Goal: Book appointment/travel/reservation

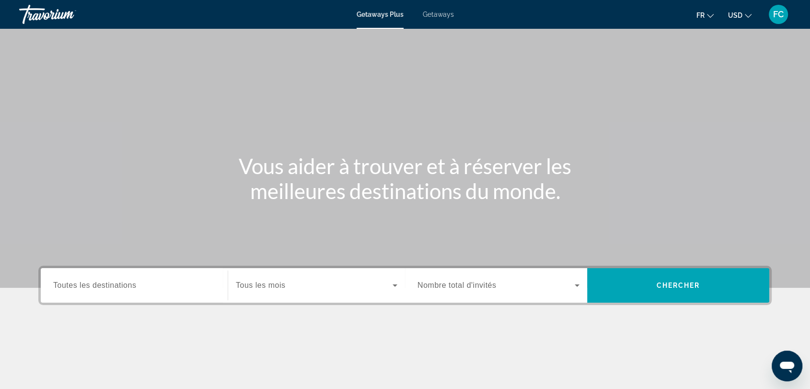
click at [102, 285] on span "Toutes les destinations" at bounding box center [94, 285] width 83 height 8
click at [102, 285] on input "Destination Toutes les destinations" at bounding box center [134, 286] width 162 height 12
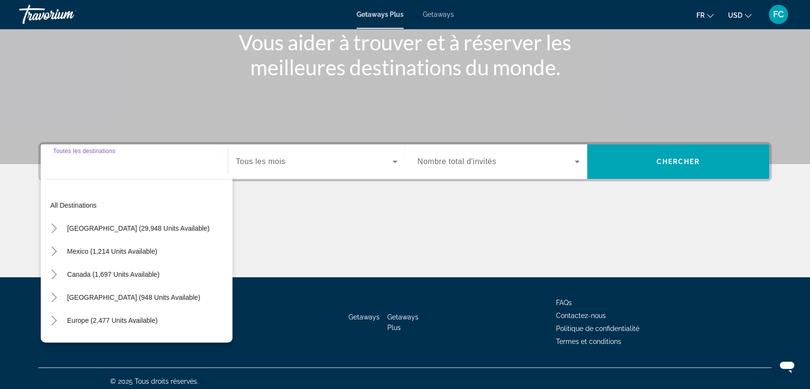
scroll to position [129, 0]
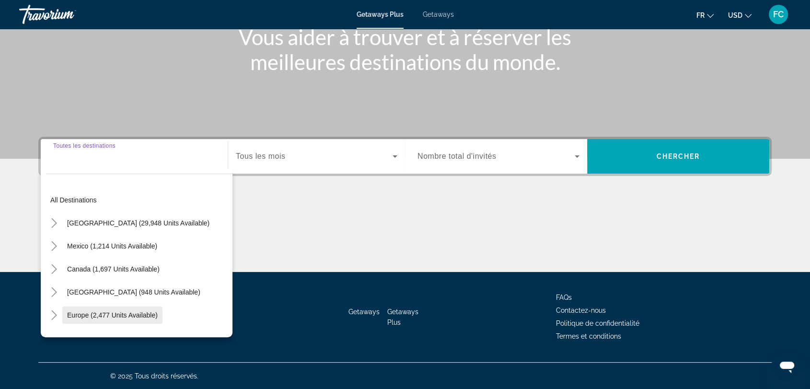
click at [111, 313] on span "Europe (2,477 units available)" at bounding box center [112, 315] width 91 height 8
type input "**********"
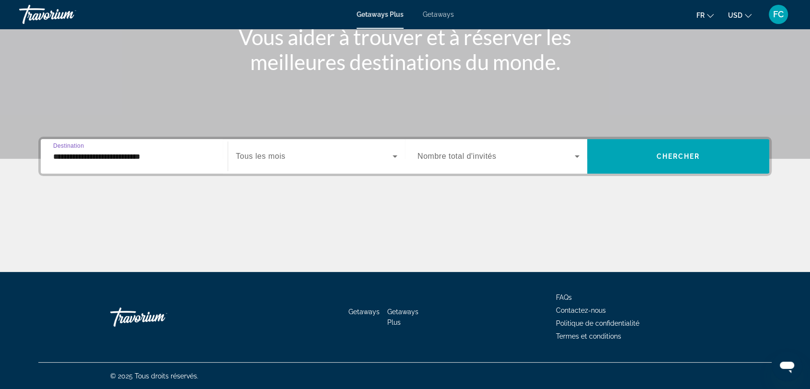
click at [395, 158] on icon "Search widget" at bounding box center [395, 157] width 12 height 12
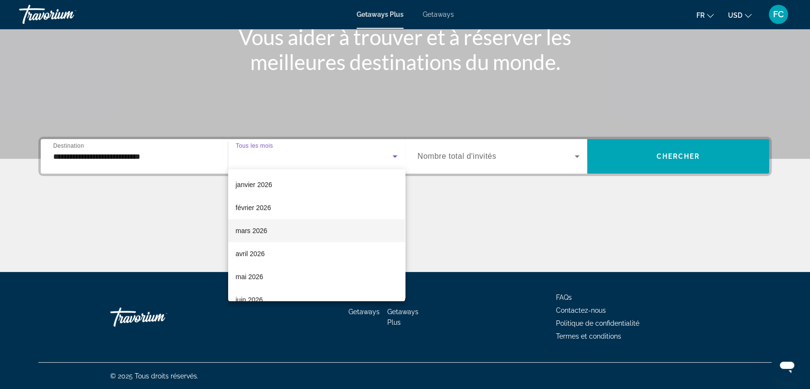
scroll to position [119, 0]
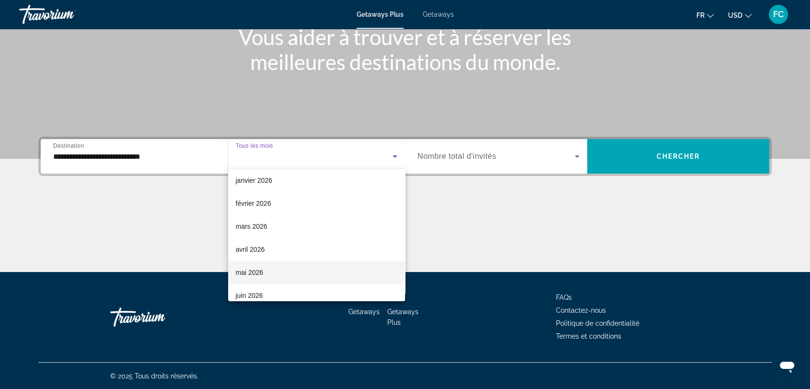
click at [263, 271] on span "mai 2026" at bounding box center [250, 273] width 28 height 12
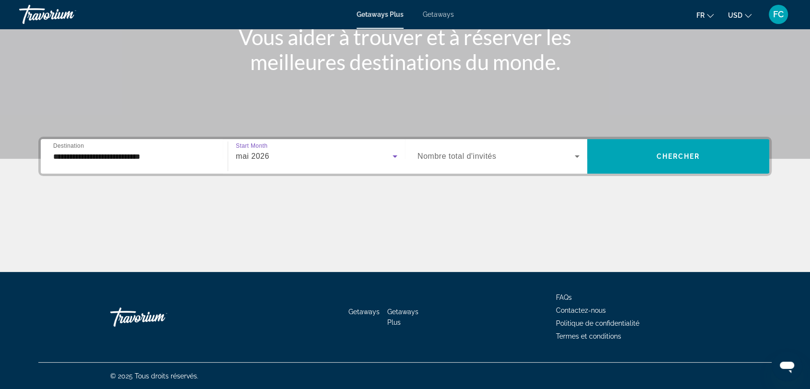
click at [574, 156] on icon "Search widget" at bounding box center [578, 157] width 12 height 12
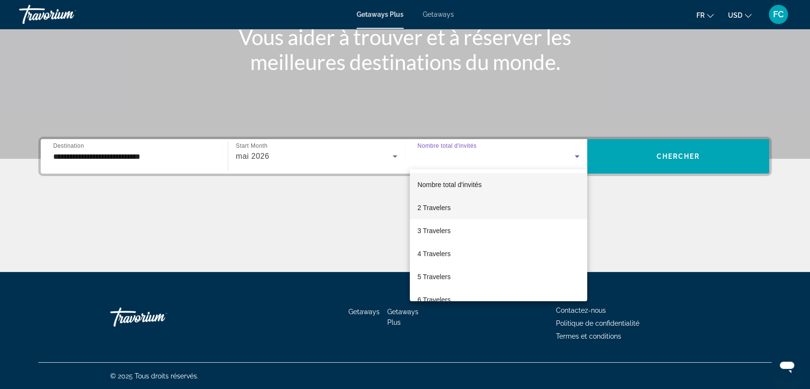
click at [437, 208] on span "2 Travelers" at bounding box center [434, 208] width 33 height 12
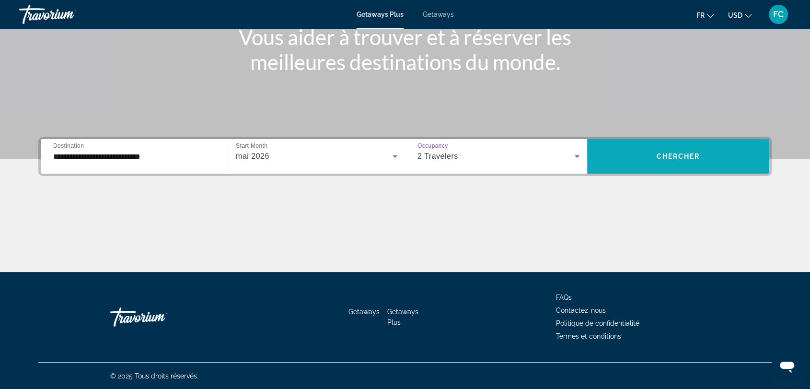
click at [686, 153] on span "Chercher" at bounding box center [679, 157] width 44 height 8
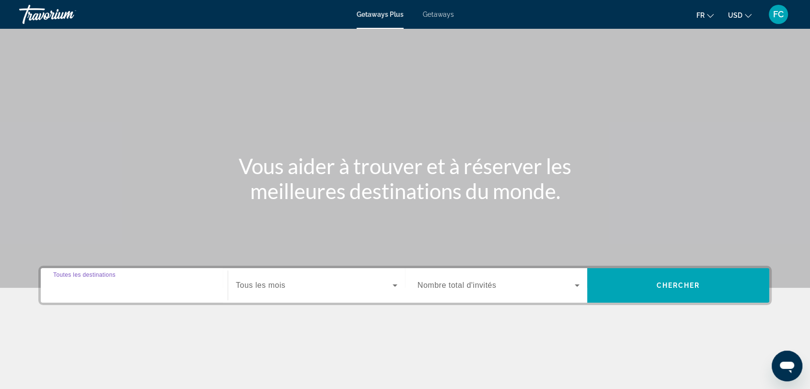
click at [203, 288] on input "Destination Toutes les destinations" at bounding box center [134, 286] width 162 height 12
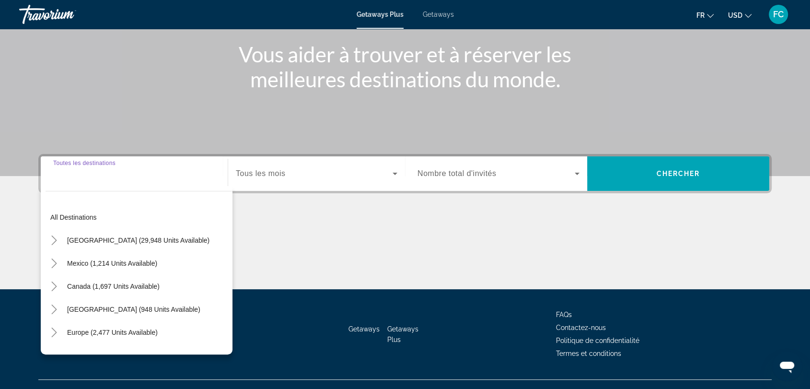
scroll to position [129, 0]
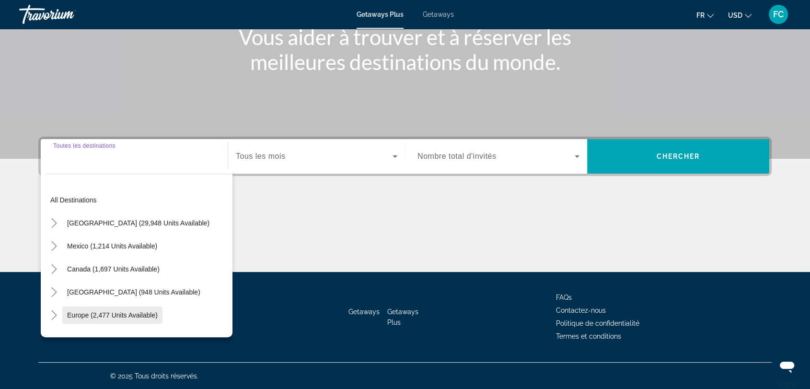
click at [115, 312] on span "Europe (2,477 units available)" at bounding box center [112, 315] width 91 height 8
type input "**********"
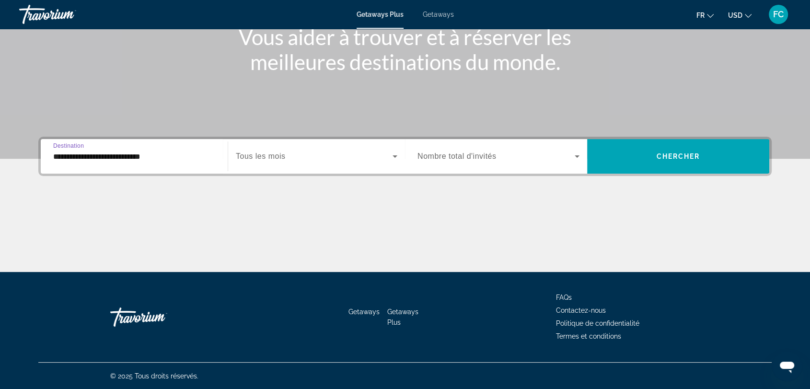
click at [394, 157] on icon "Search widget" at bounding box center [395, 157] width 12 height 12
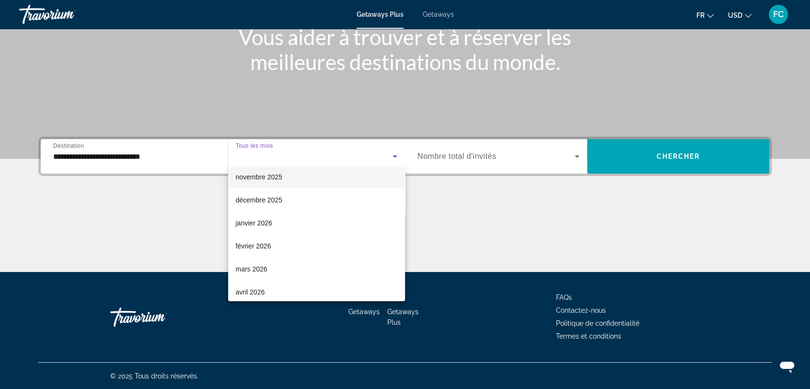
scroll to position [80, 0]
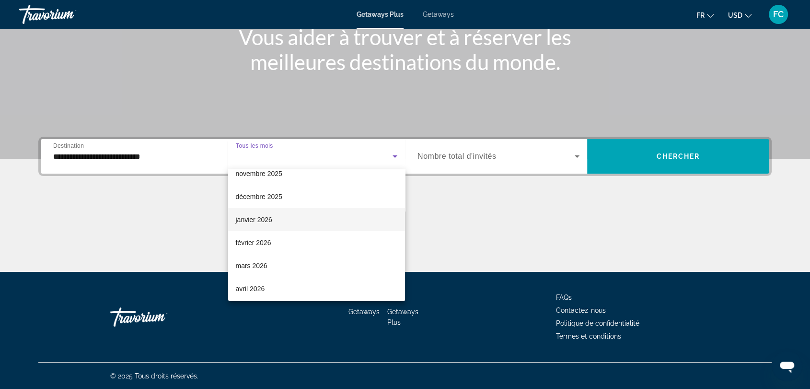
click at [280, 221] on mat-option "janvier 2026" at bounding box center [316, 219] width 177 height 23
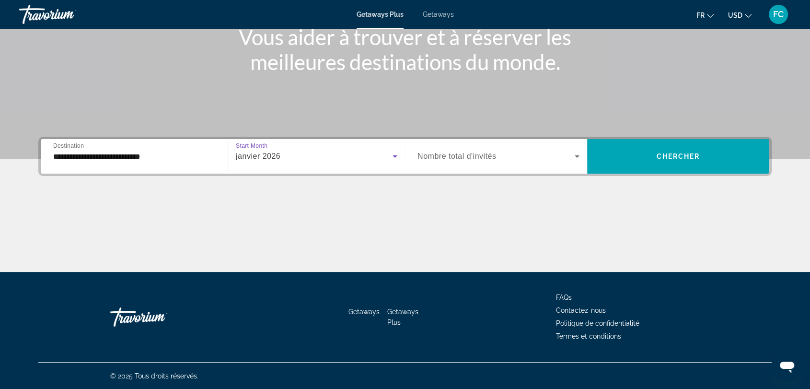
click at [395, 154] on icon "Search widget" at bounding box center [395, 157] width 12 height 12
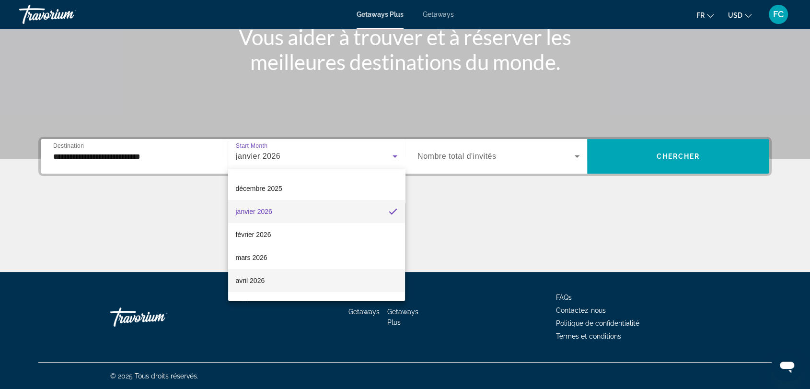
scroll to position [90, 0]
click at [269, 232] on span "février 2026" at bounding box center [253, 233] width 35 height 12
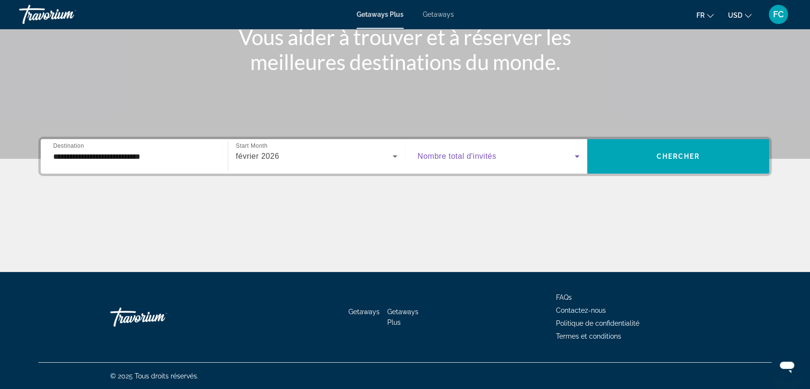
click at [578, 154] on icon "Search widget" at bounding box center [578, 157] width 12 height 12
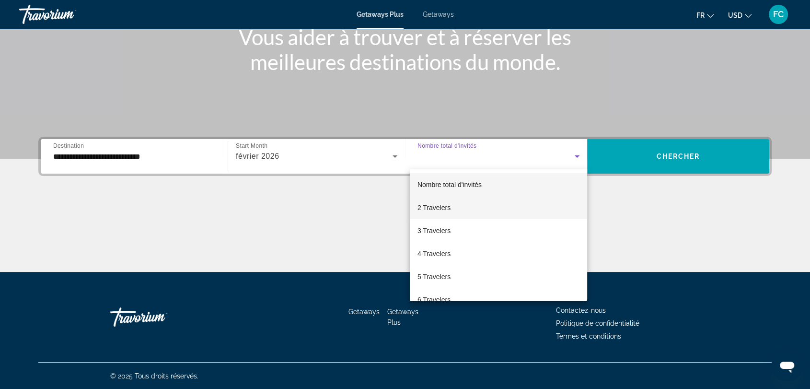
click at [467, 208] on mat-option "2 Travelers" at bounding box center [498, 207] width 177 height 23
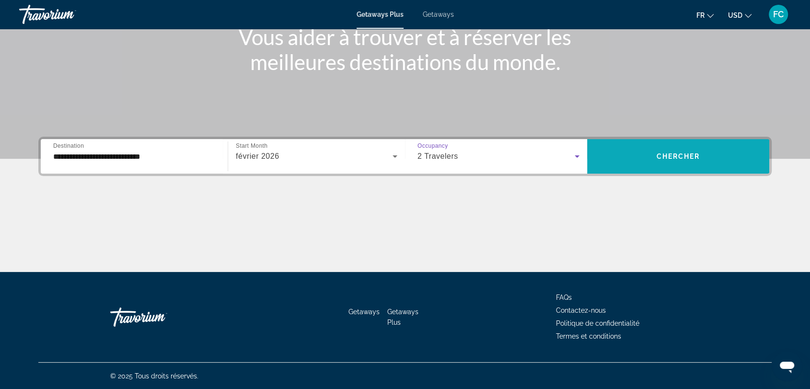
click at [678, 154] on span "Chercher" at bounding box center [679, 157] width 44 height 8
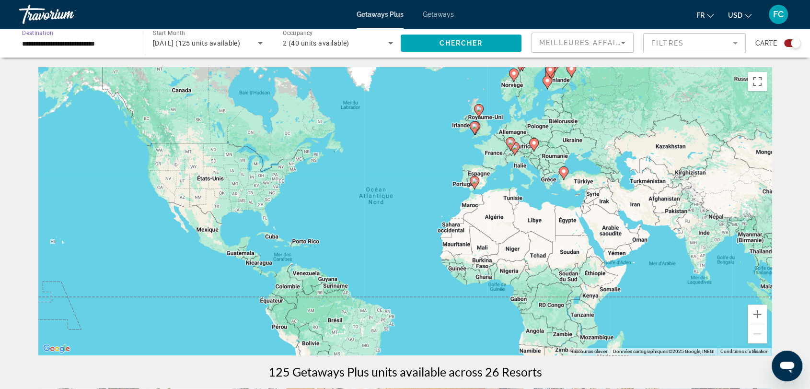
click at [117, 45] on input "**********" at bounding box center [77, 44] width 110 height 12
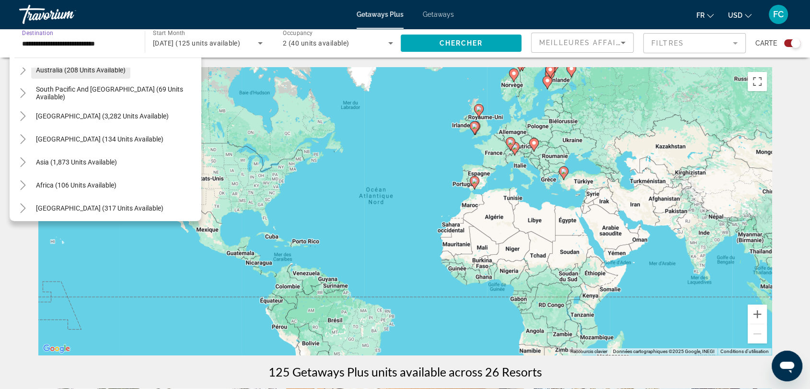
scroll to position [615, 0]
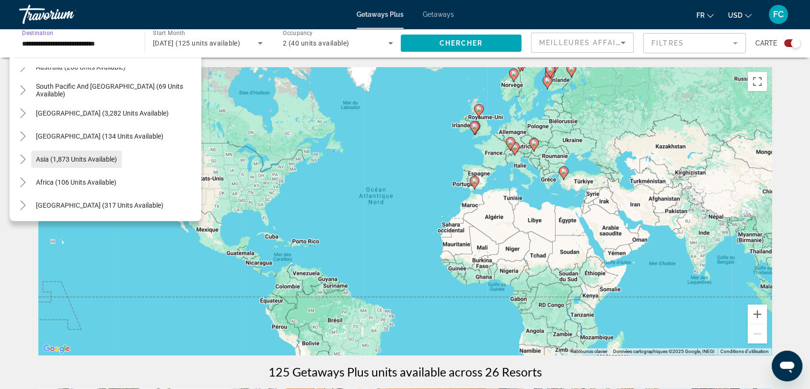
click at [98, 158] on span "Asia (1,873 units available)" at bounding box center [76, 159] width 81 height 8
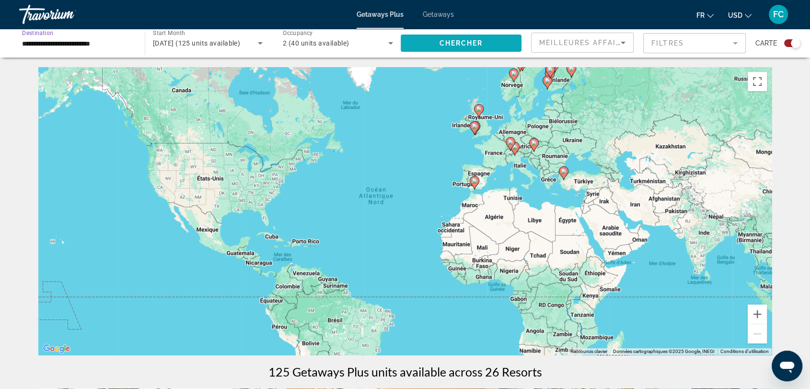
click at [474, 47] on span "Chercher" at bounding box center [462, 43] width 44 height 8
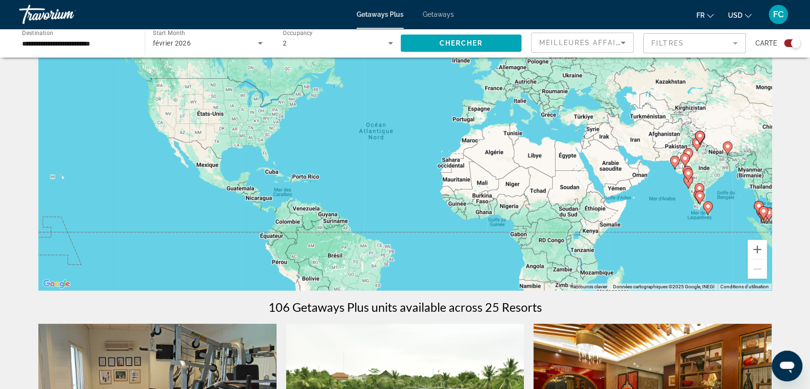
scroll to position [66, 0]
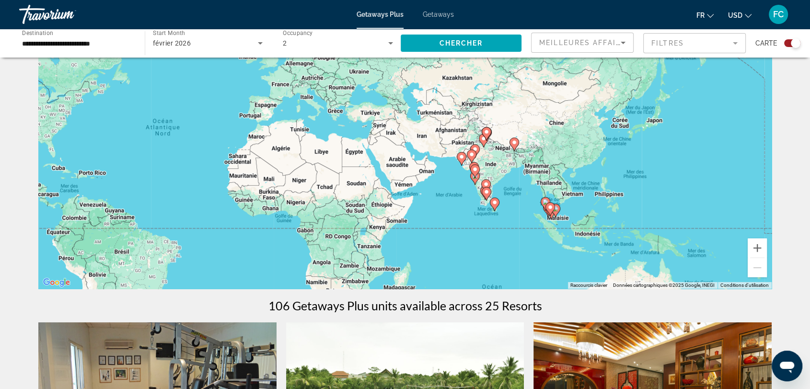
drag, startPoint x: 684, startPoint y: 246, endPoint x: 472, endPoint y: 244, distance: 212.0
click at [472, 244] on div "Pour activer le glissement avec le clavier, appuyez sur Alt+Entrée. Une fois ce…" at bounding box center [405, 145] width 734 height 288
click at [546, 190] on div "Pour activer le glissement avec le clavier, appuyez sur Alt+Entrée. Une fois ce…" at bounding box center [405, 145] width 734 height 288
click at [546, 189] on div "Pour activer le glissement avec le clavier, appuyez sur Alt+Entrée. Une fois ce…" at bounding box center [405, 145] width 734 height 288
click at [757, 248] on button "Zoom avant" at bounding box center [757, 247] width 19 height 19
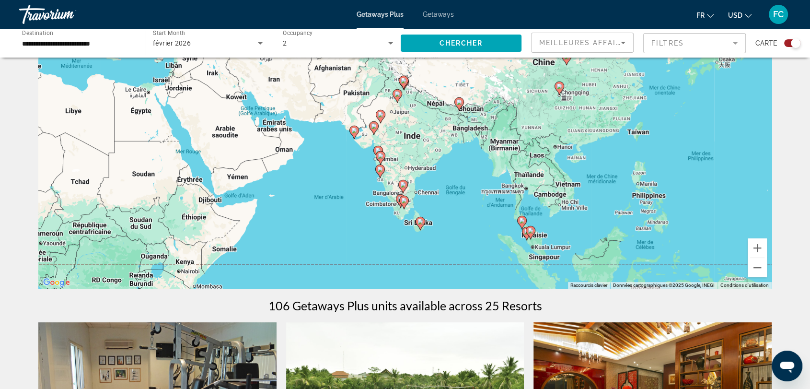
drag, startPoint x: 689, startPoint y: 231, endPoint x: 503, endPoint y: 175, distance: 194.8
click at [503, 175] on div "Pour activer le glissement avec le clavier, appuyez sur Alt+Entrée. Une fois ce…" at bounding box center [405, 145] width 734 height 288
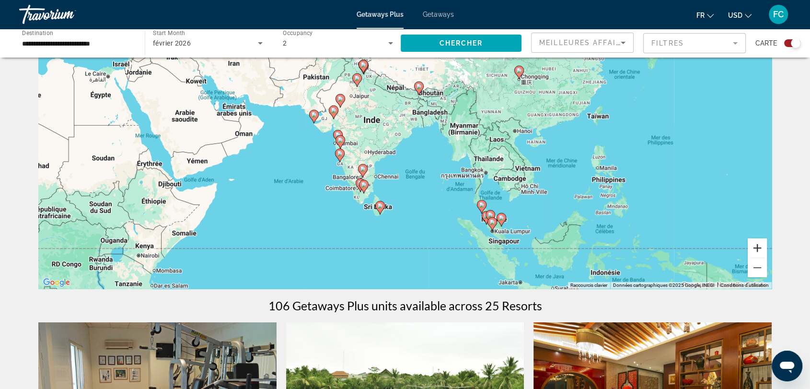
click at [756, 247] on button "Zoom avant" at bounding box center [757, 247] width 19 height 19
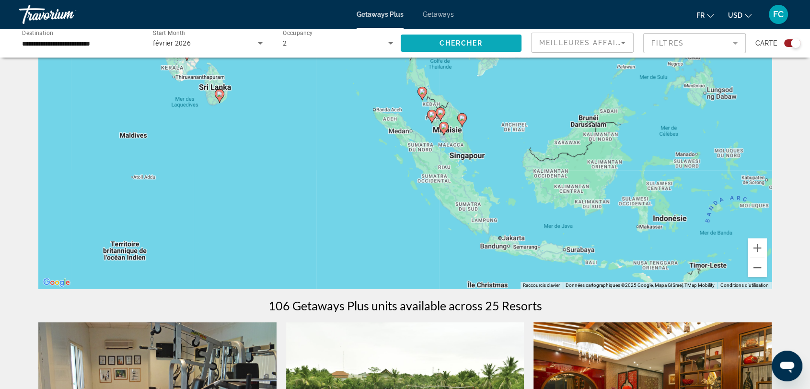
drag, startPoint x: 644, startPoint y: 213, endPoint x: 505, endPoint y: 33, distance: 228.1
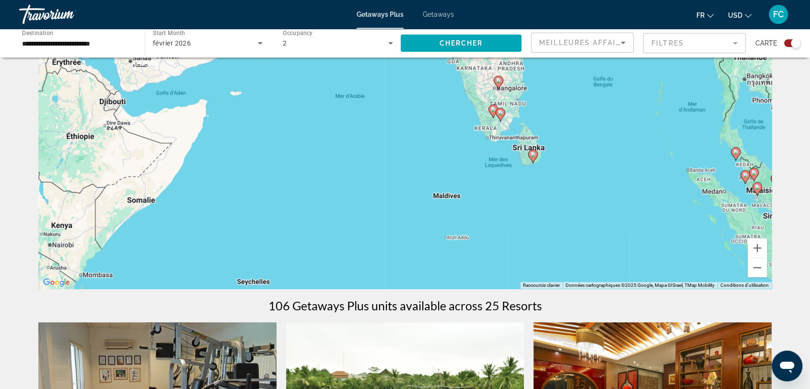
drag, startPoint x: 414, startPoint y: 152, endPoint x: 722, endPoint y: 208, distance: 313.4
click at [722, 208] on div "Pour activer le glissement avec le clavier, appuyez sur Alt+Entrée. Une fois ce…" at bounding box center [405, 145] width 734 height 288
click at [116, 44] on input "**********" at bounding box center [77, 44] width 110 height 12
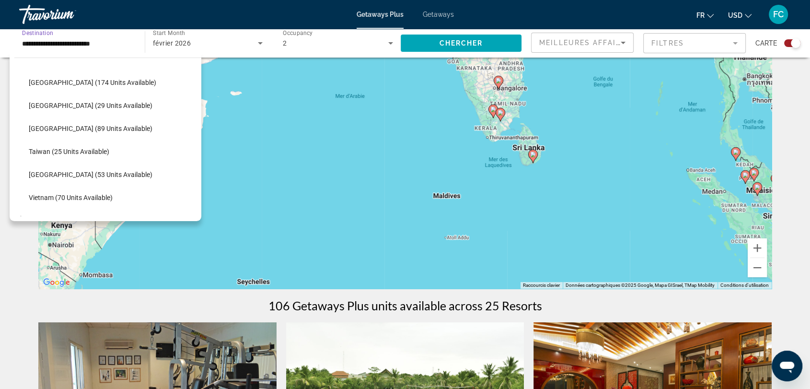
scroll to position [372, 0]
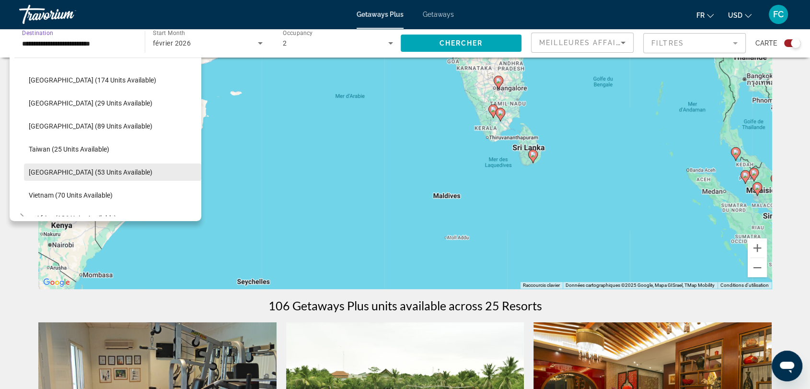
click at [88, 168] on span "[GEOGRAPHIC_DATA] (53 units available)" at bounding box center [91, 172] width 124 height 8
type input "**********"
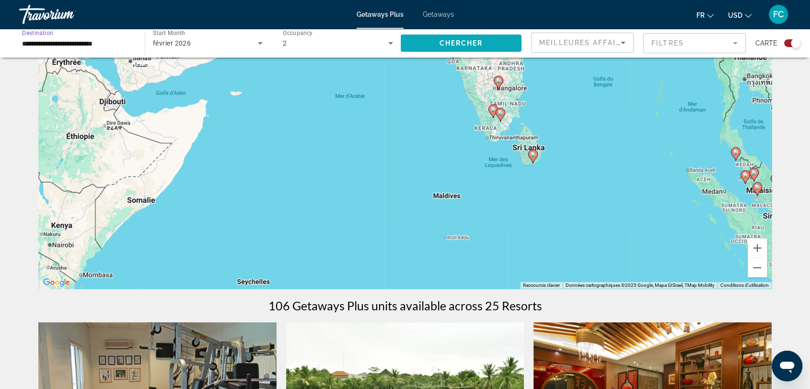
click at [460, 43] on span "Chercher" at bounding box center [462, 43] width 44 height 8
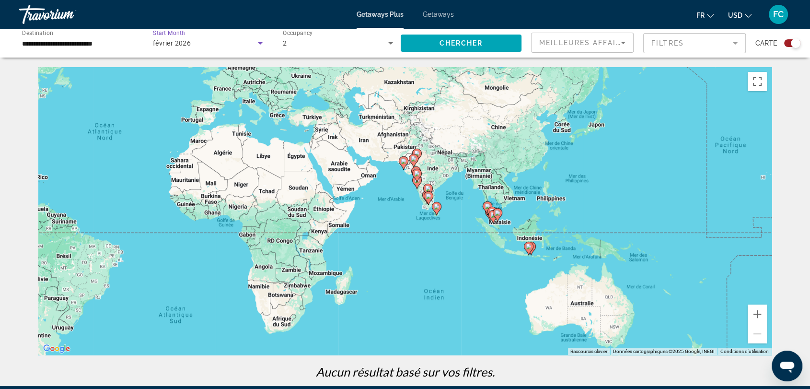
click at [258, 43] on icon "Search widget" at bounding box center [261, 43] width 12 height 12
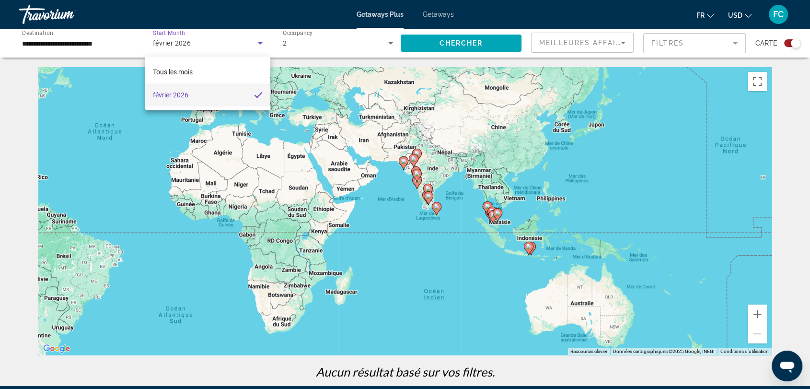
click at [73, 41] on div at bounding box center [405, 194] width 810 height 389
